Goal: Task Accomplishment & Management: Manage account settings

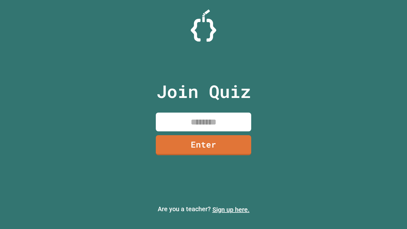
click at [231, 210] on link "Sign up here." at bounding box center [230, 210] width 37 height 8
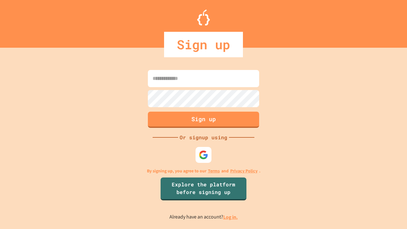
click at [231, 217] on link "Log in." at bounding box center [230, 217] width 15 height 7
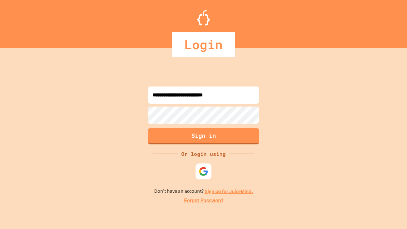
type input "**********"
